Goal: Task Accomplishment & Management: Complete application form

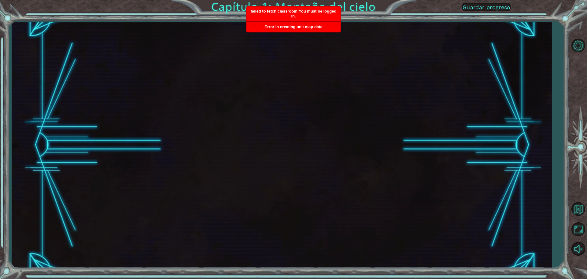
click at [493, 10] on span "Guardar progreso" at bounding box center [487, 7] width 48 height 6
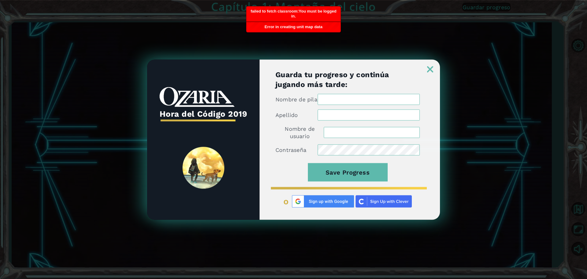
type input "[EMAIL_ADDRESS][DOMAIN_NAME]"
click at [383, 105] on div "Nombre de pila" at bounding box center [348, 99] width 144 height 11
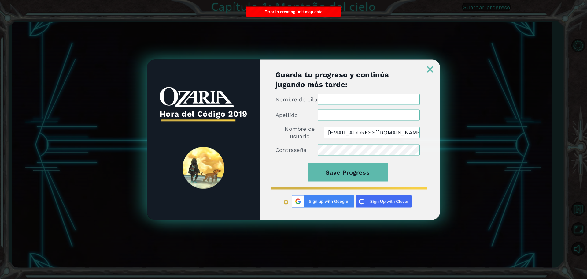
click at [375, 102] on input "Nombre de pila" at bounding box center [369, 99] width 102 height 11
type input "[PERSON_NAME]"
click at [357, 117] on input "Apellido" at bounding box center [369, 114] width 102 height 11
type input "[PERSON_NAME]"
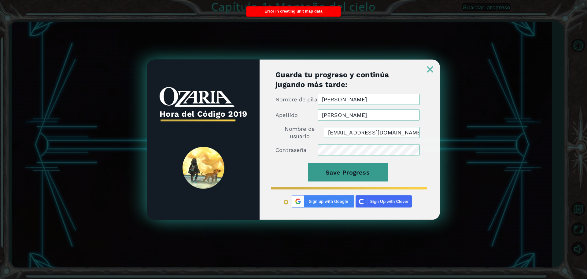
click at [360, 175] on button "Save Progress" at bounding box center [348, 172] width 80 height 18
click at [335, 136] on input "[EMAIL_ADDRESS][DOMAIN_NAME]" at bounding box center [372, 132] width 96 height 11
type input "[EMAIL_ADDRESS][DOMAIN_NAME]"
click at [327, 180] on button "Save Progress" at bounding box center [348, 172] width 80 height 18
click at [427, 66] on img at bounding box center [430, 69] width 6 height 6
